Goal: Information Seeking & Learning: Find specific fact

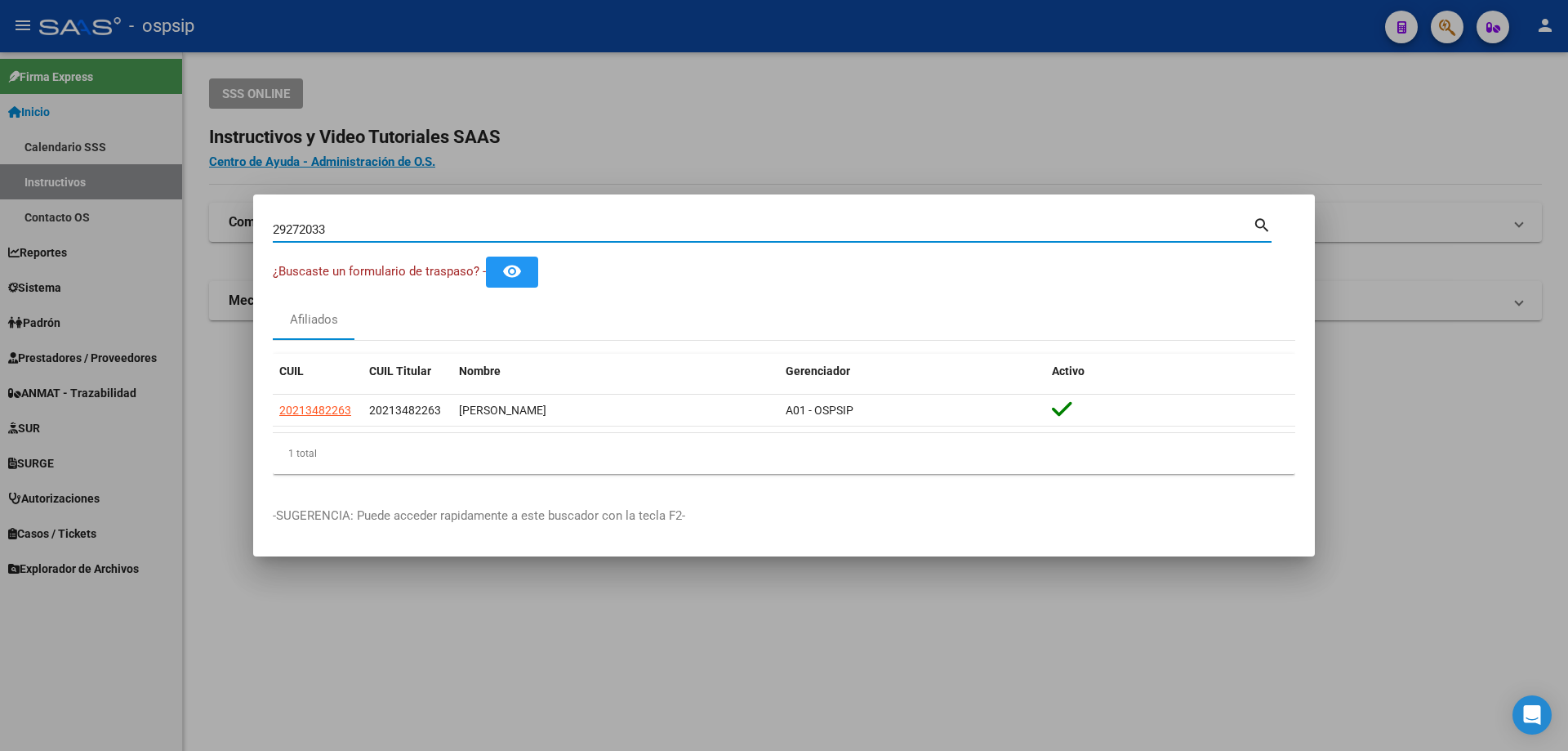
type input "29272033"
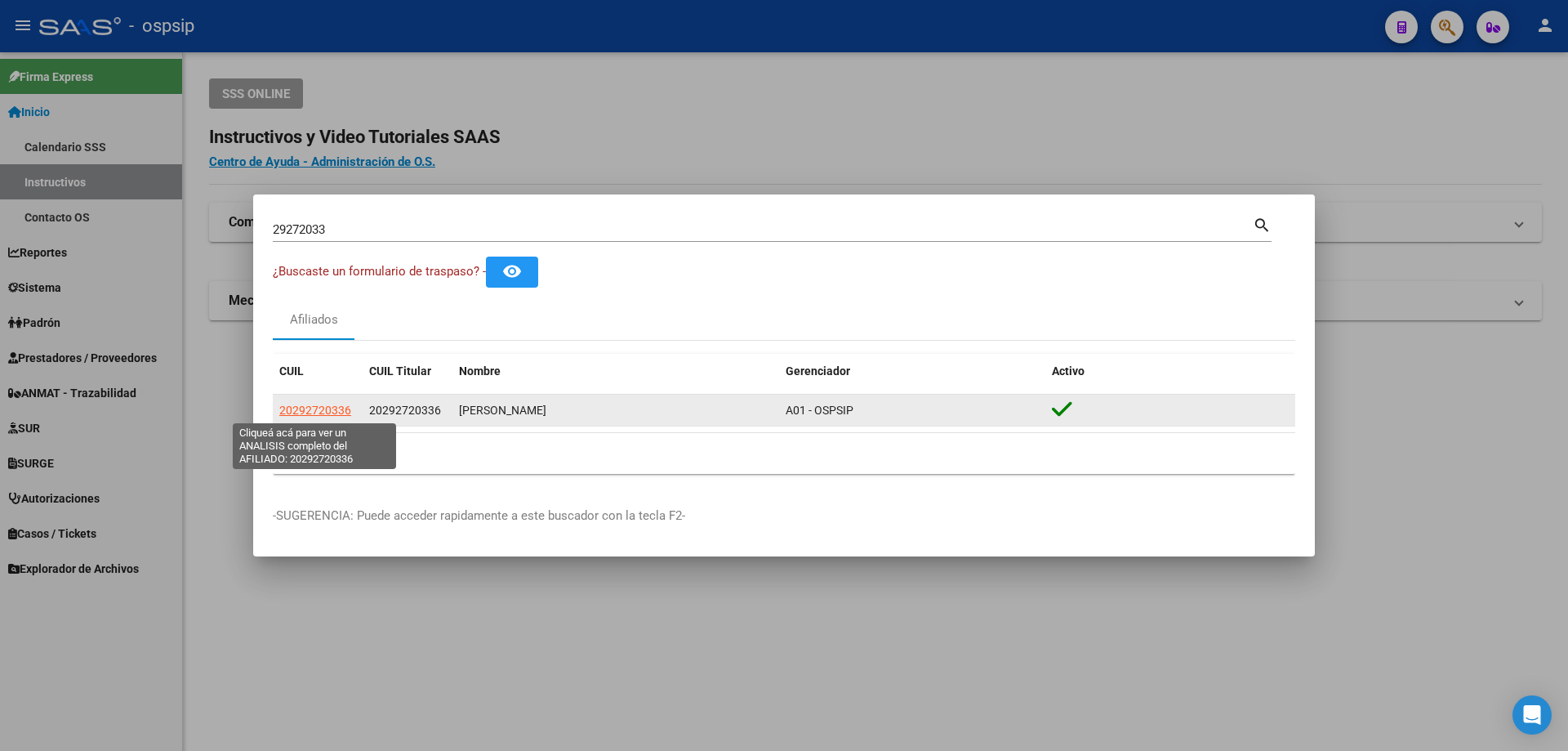
click at [318, 414] on span "20292720336" at bounding box center [316, 410] width 72 height 13
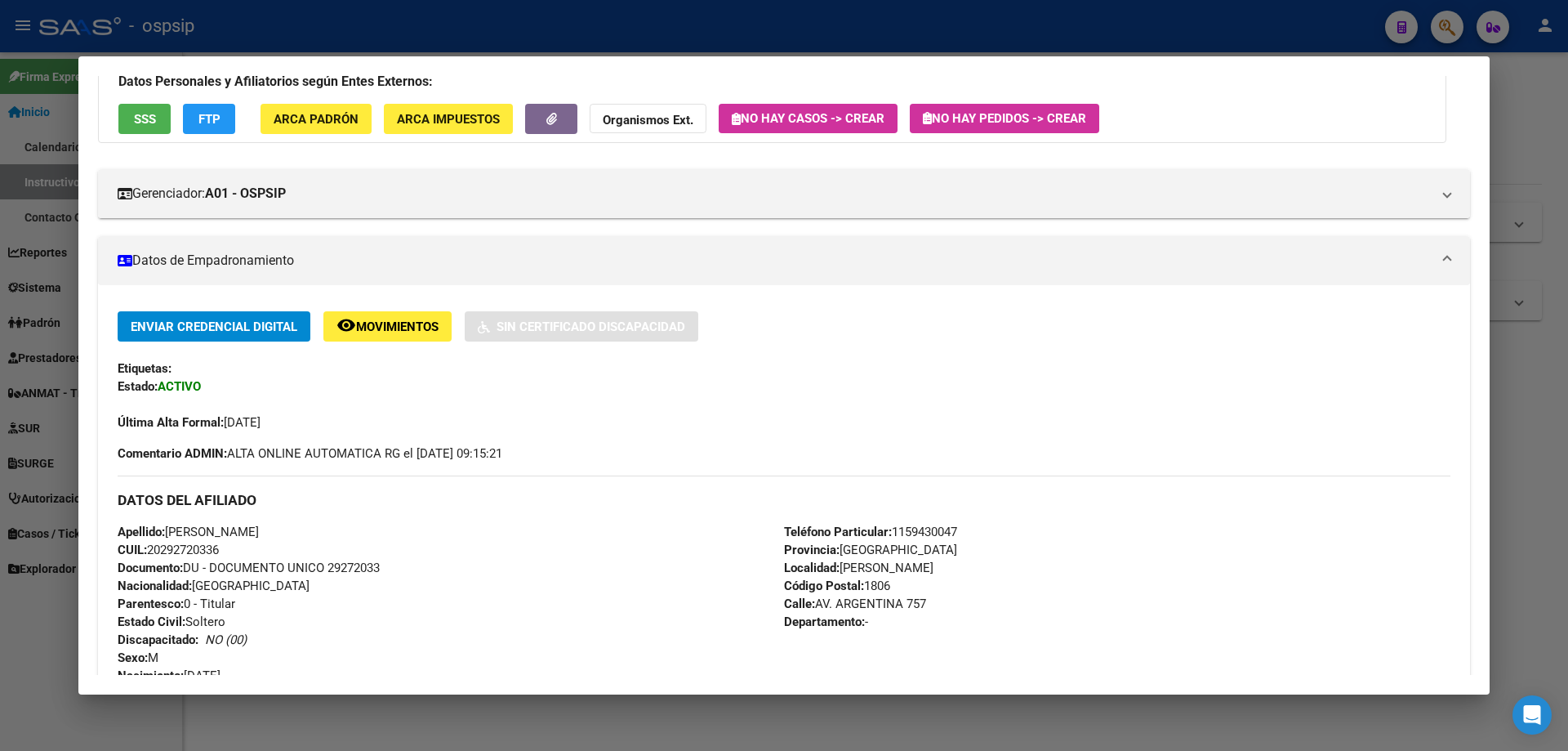
scroll to position [358, 0]
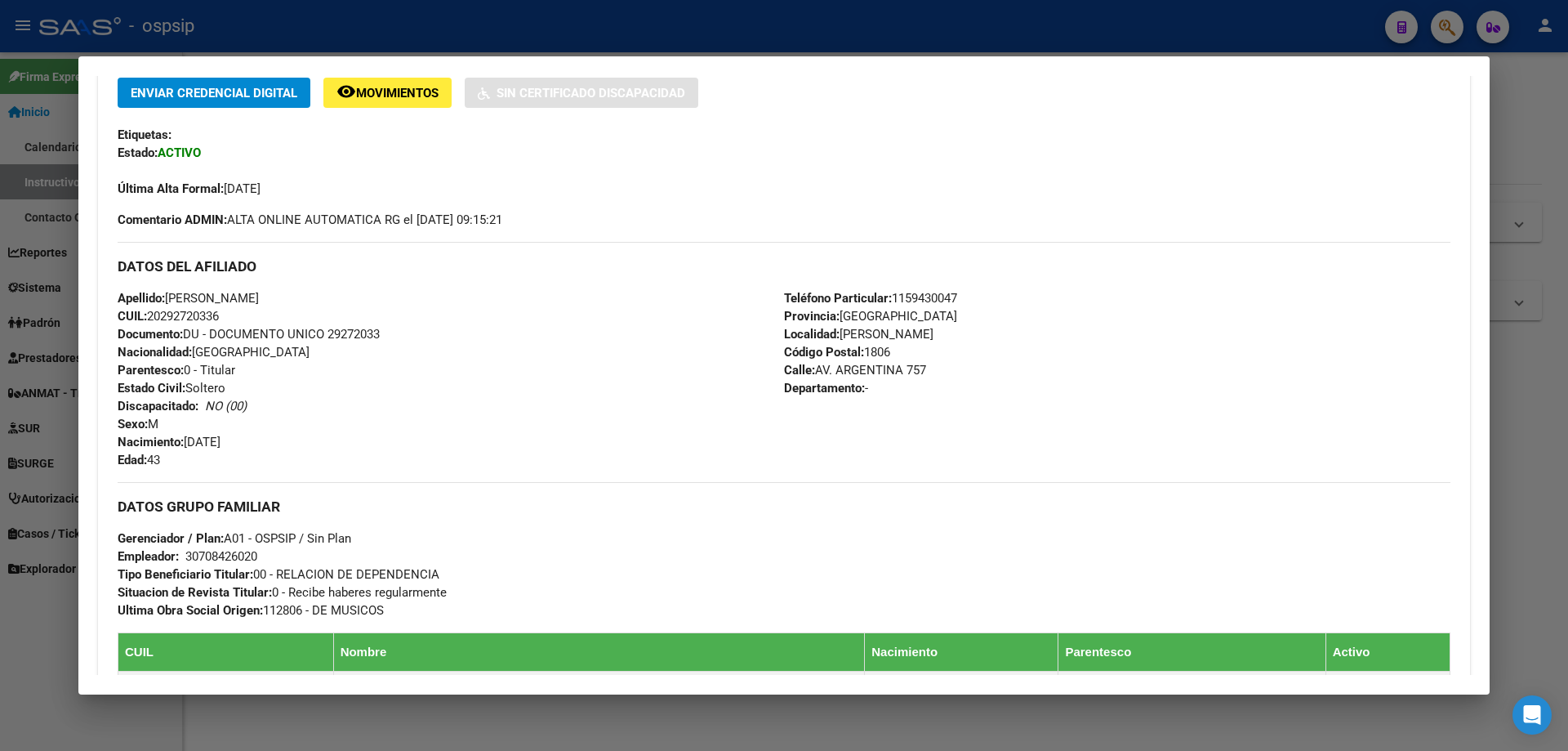
click at [361, 330] on span "Documento: DU - DOCUMENTO UNICO 29272033" at bounding box center [248, 334] width 262 height 15
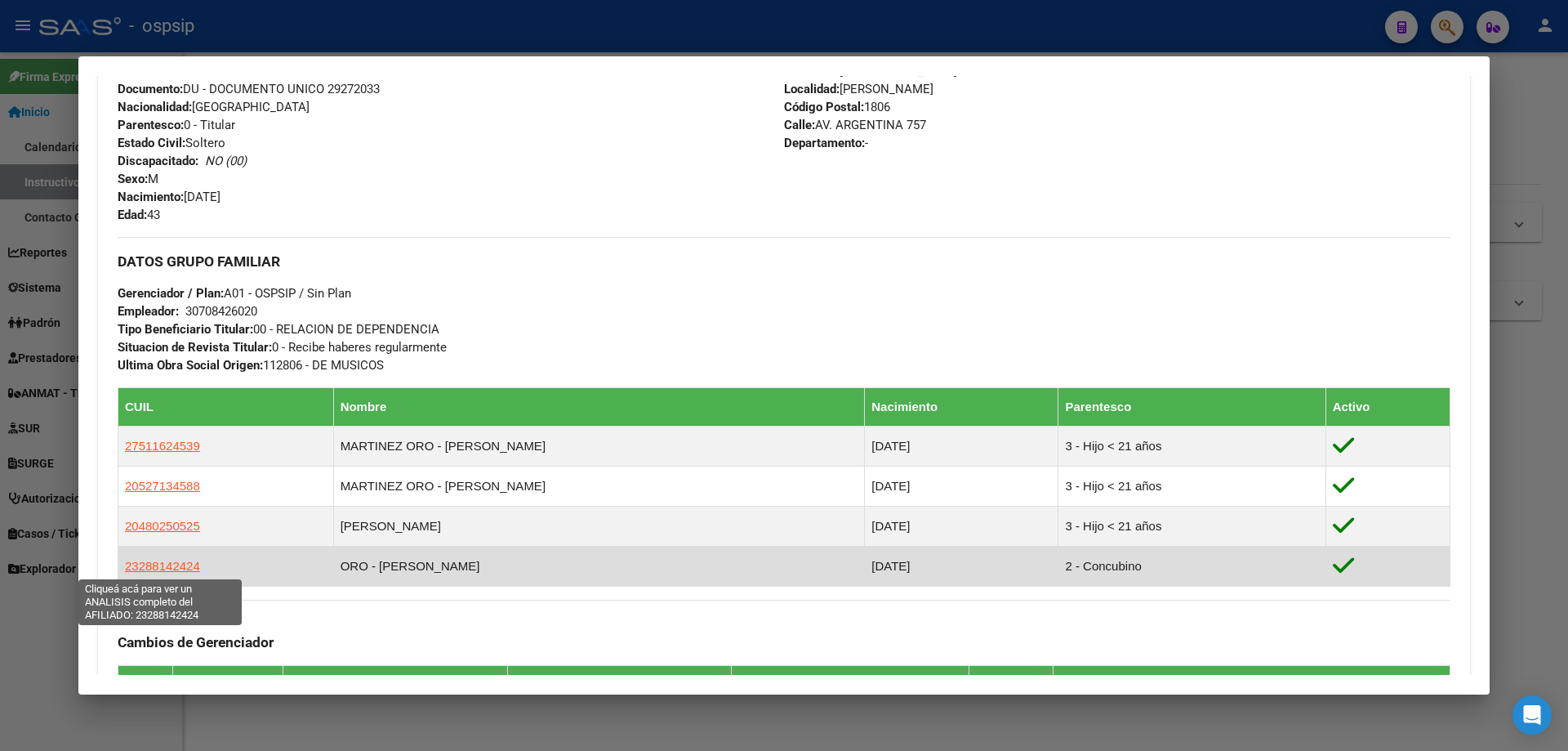
click at [167, 568] on span "23288142424" at bounding box center [163, 565] width 75 height 14
type textarea "23288142424"
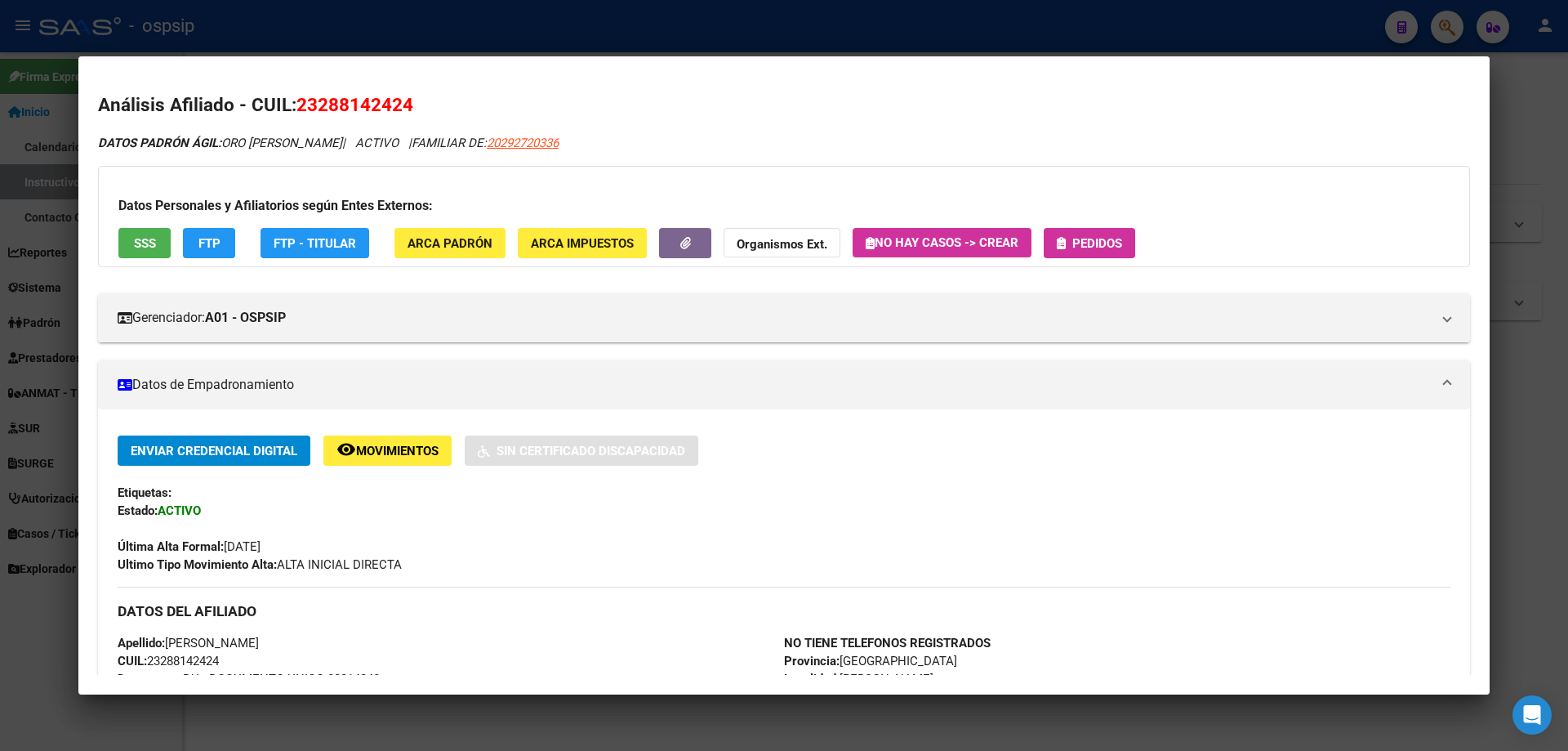
scroll to position [245, 0]
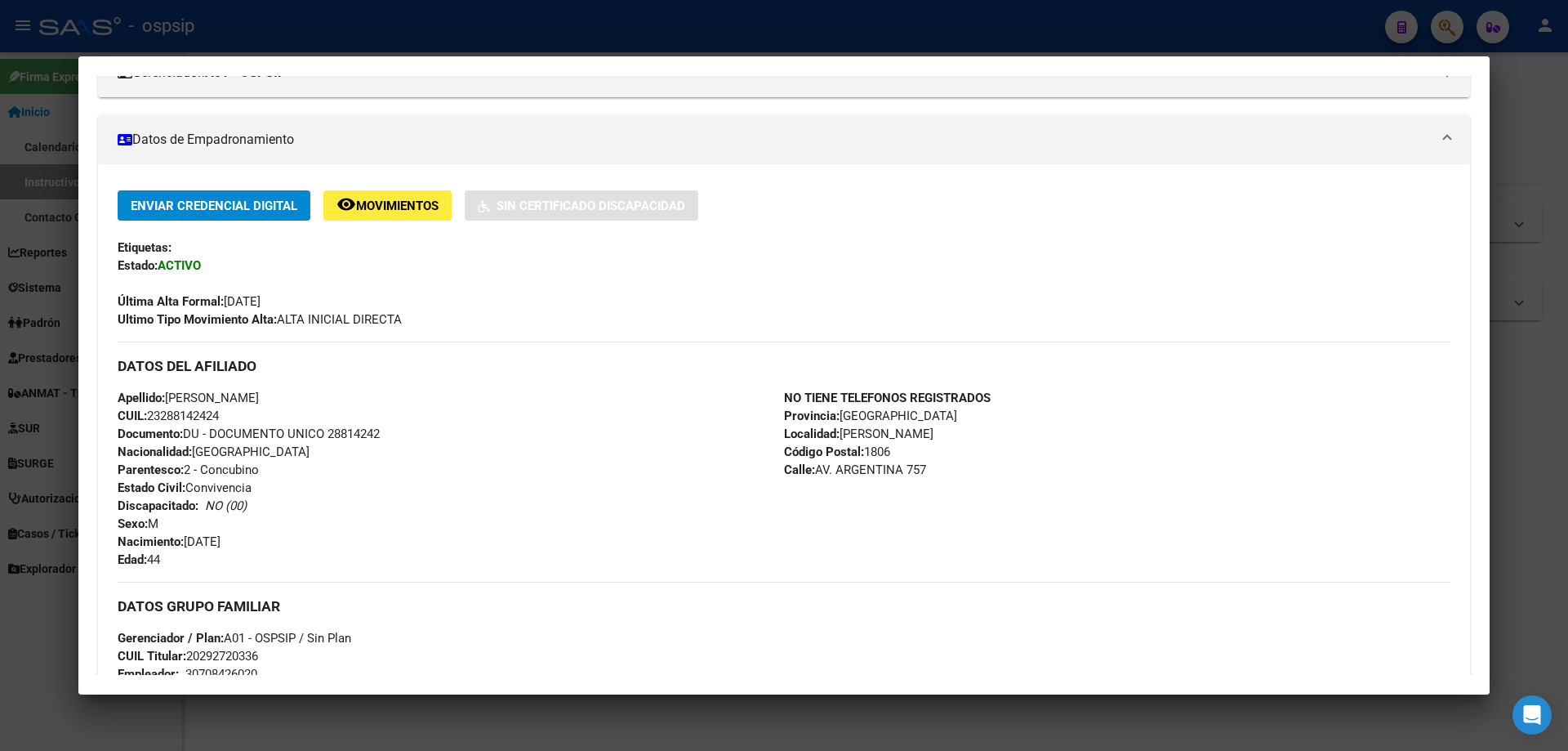
click at [340, 431] on span "Documento: DU - DOCUMENTO UNICO 28814242" at bounding box center [248, 433] width 262 height 15
copy span "28814242"
click at [456, 22] on div at bounding box center [784, 376] width 1568 height 751
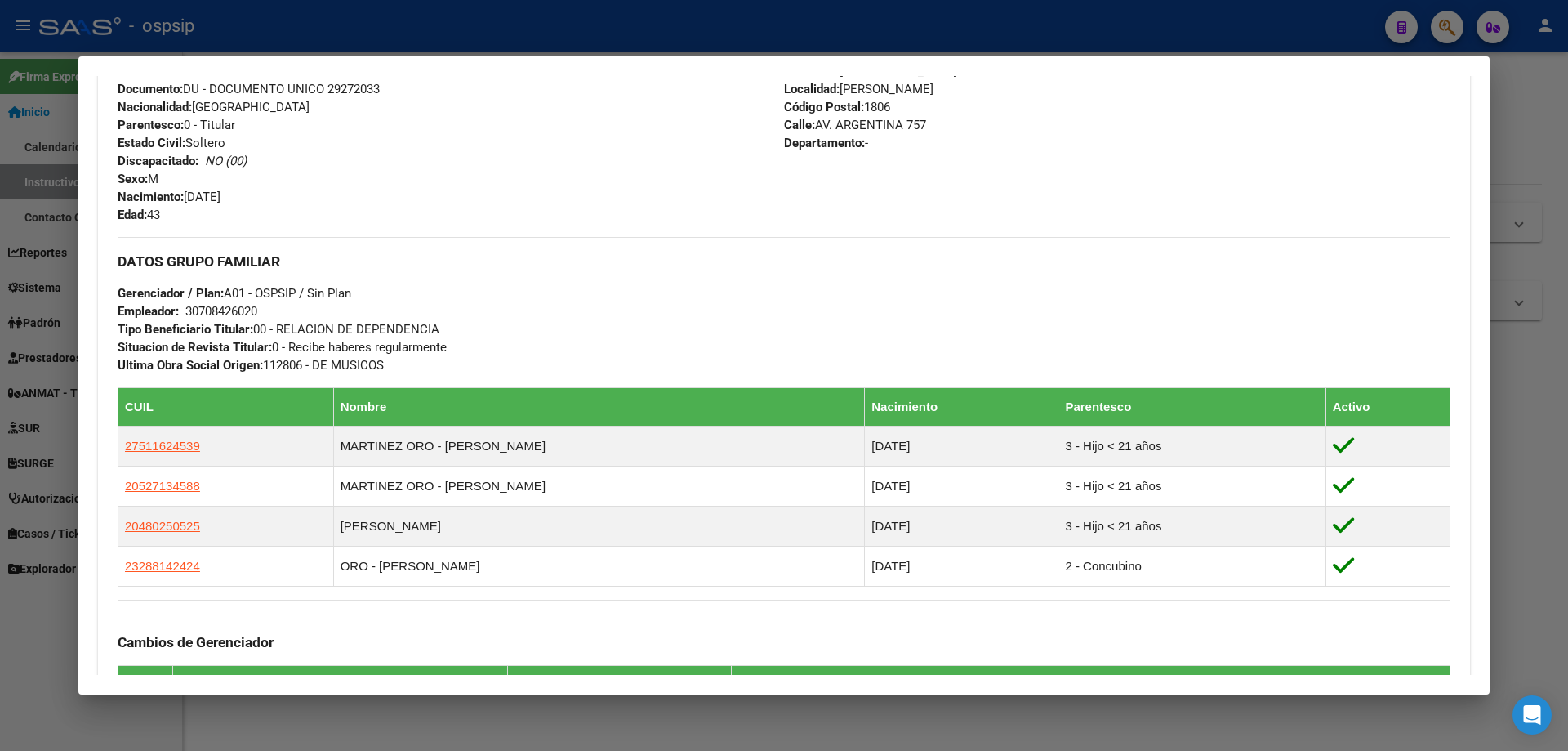
click at [470, 38] on div at bounding box center [784, 376] width 1568 height 751
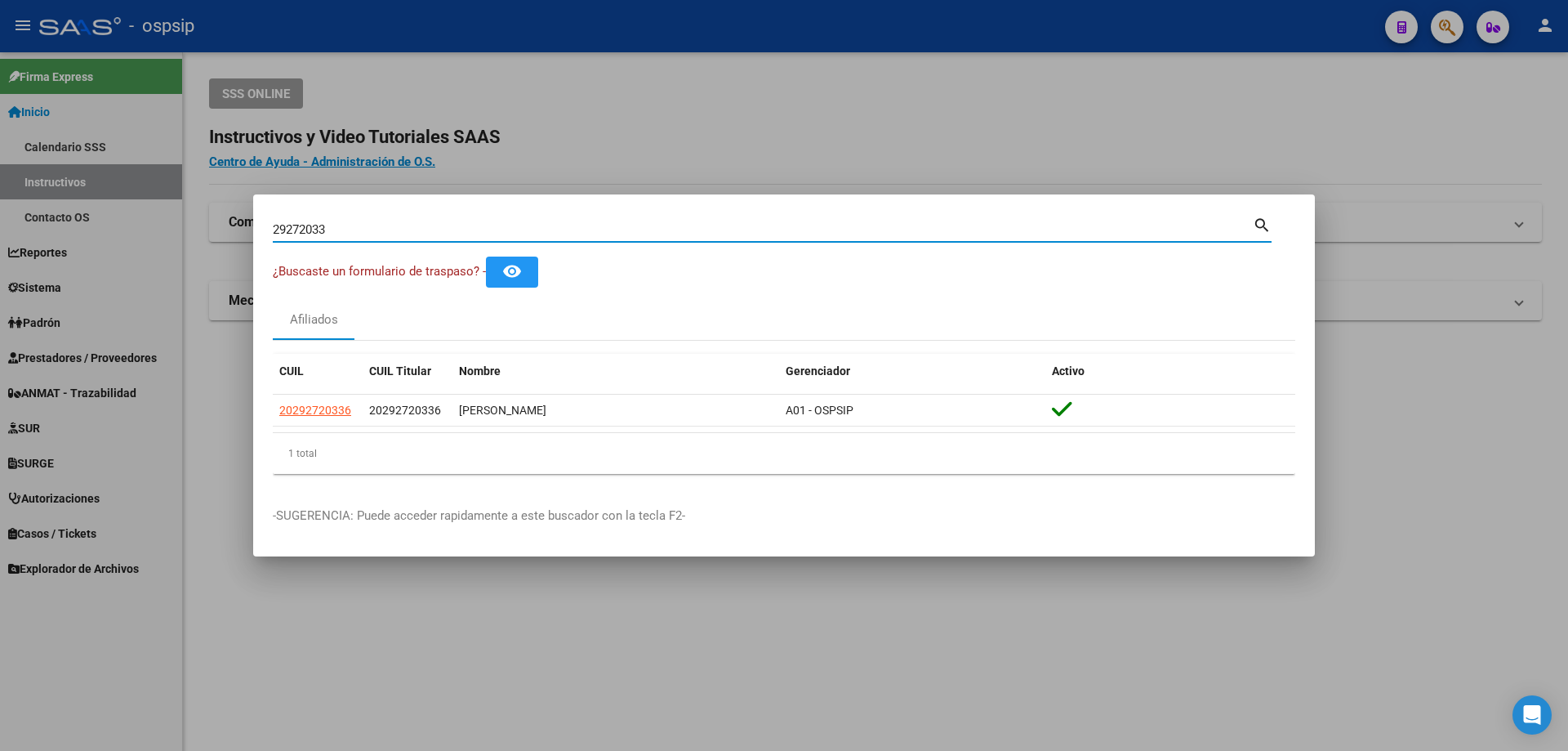
drag, startPoint x: 425, startPoint y: 236, endPoint x: 0, endPoint y: 61, distance: 459.6
click at [0, 63] on div "29272033 Buscar (apellido, dni, cuil, nro traspaso, cuit, obra social) search ¿…" at bounding box center [784, 376] width 1568 height 751
paste input "36747354"
type input "36747354"
